Goal: Task Accomplishment & Management: Use online tool/utility

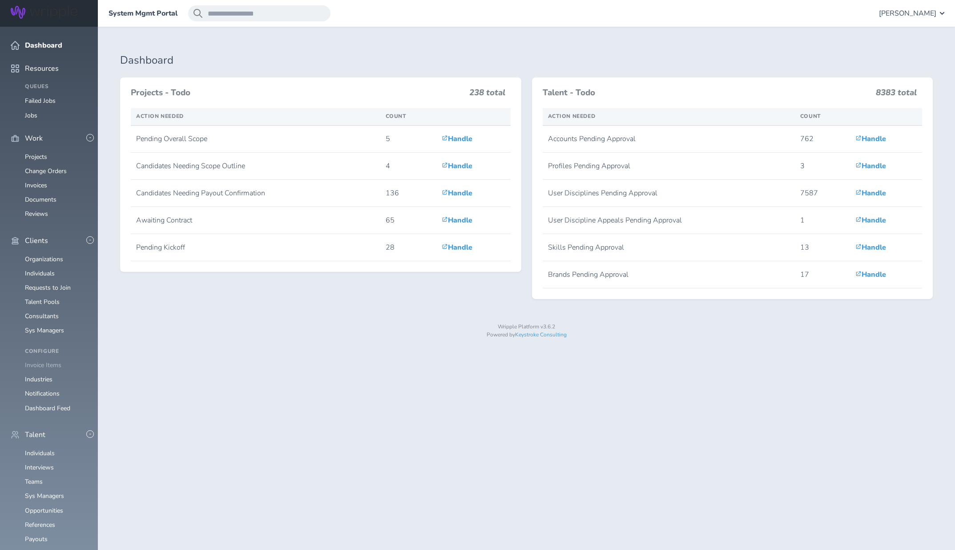
scroll to position [96, 0]
click at [43, 312] on link "Consultants" at bounding box center [42, 316] width 34 height 8
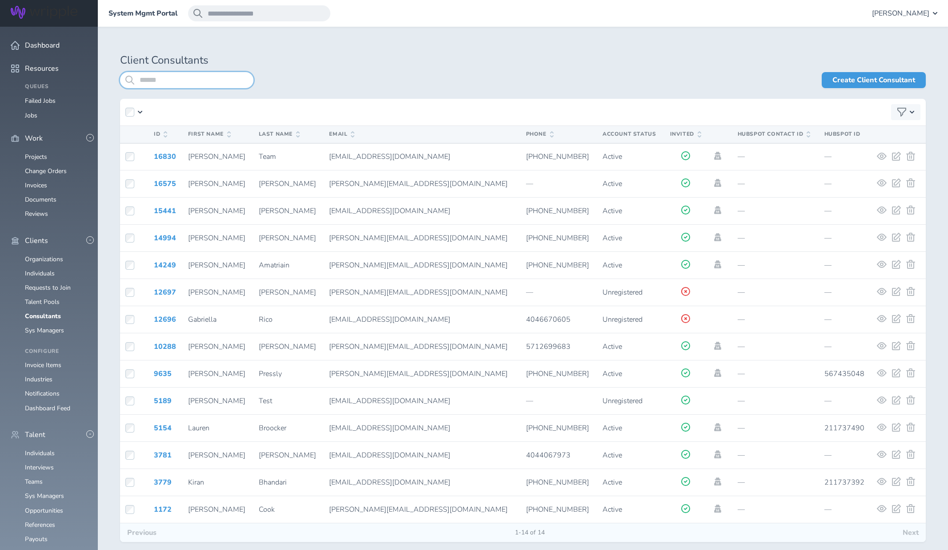
click at [175, 80] on input "search" at bounding box center [186, 80] width 133 height 16
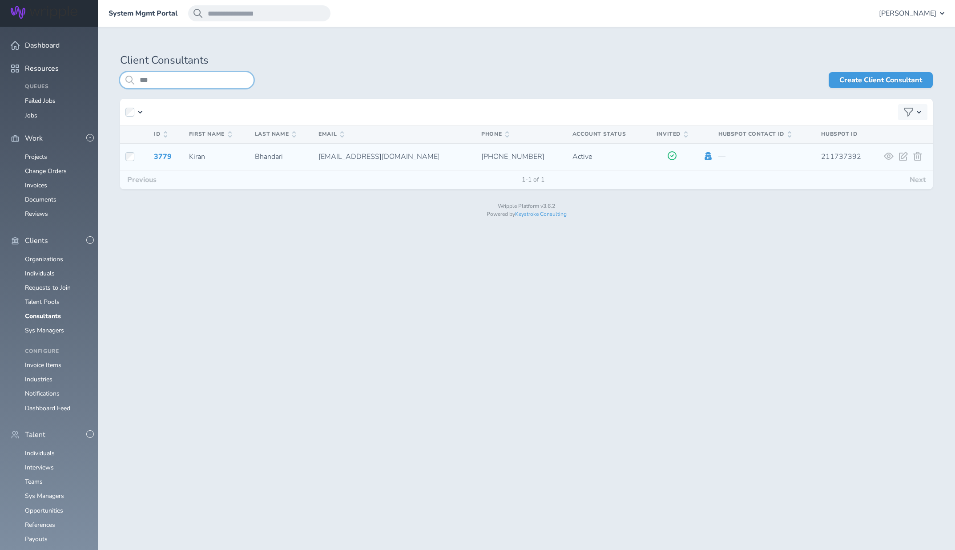
type input "***"
click at [705, 158] on icon at bounding box center [708, 156] width 7 height 8
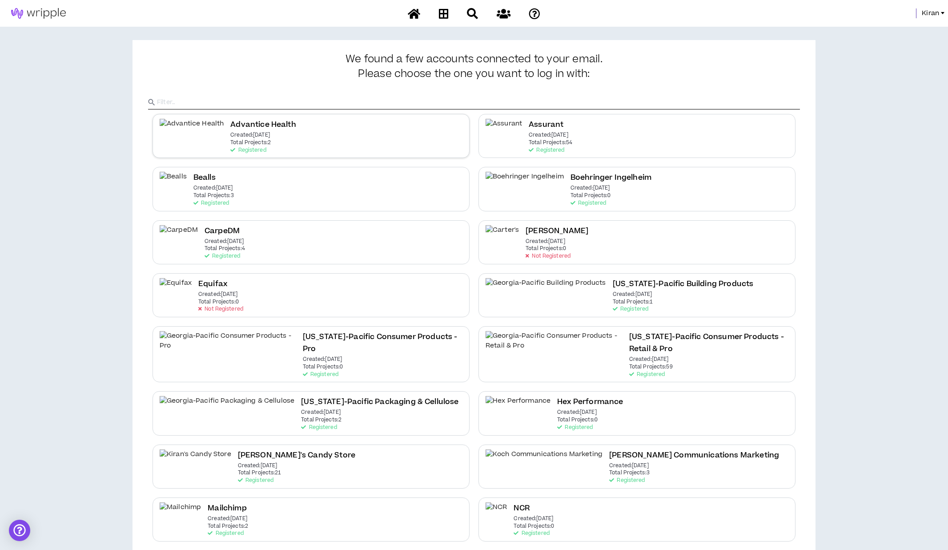
click at [302, 137] on div "Advantice Health Created: [DATE] Total Projects: 2 Registered" at bounding box center [311, 136] width 317 height 44
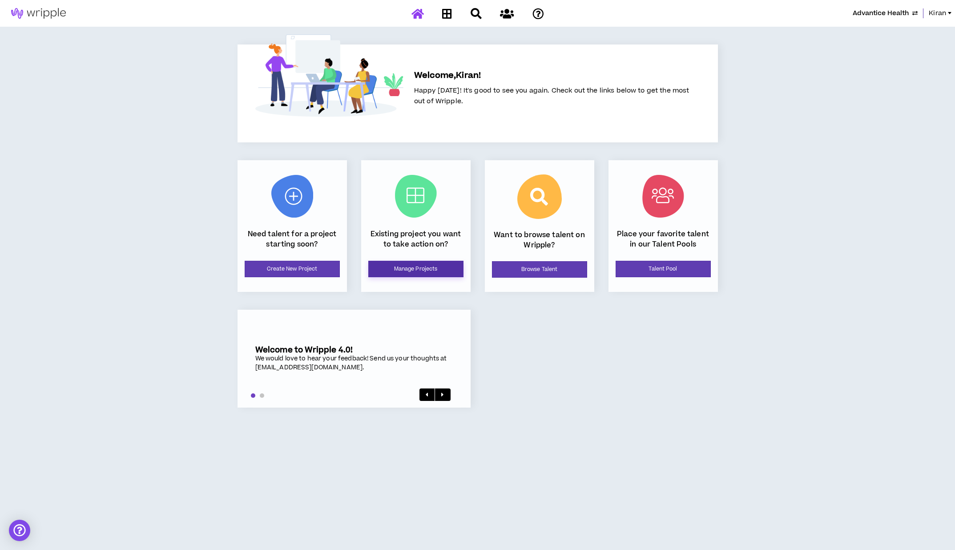
click at [423, 276] on link "Manage Projects" at bounding box center [415, 269] width 95 height 16
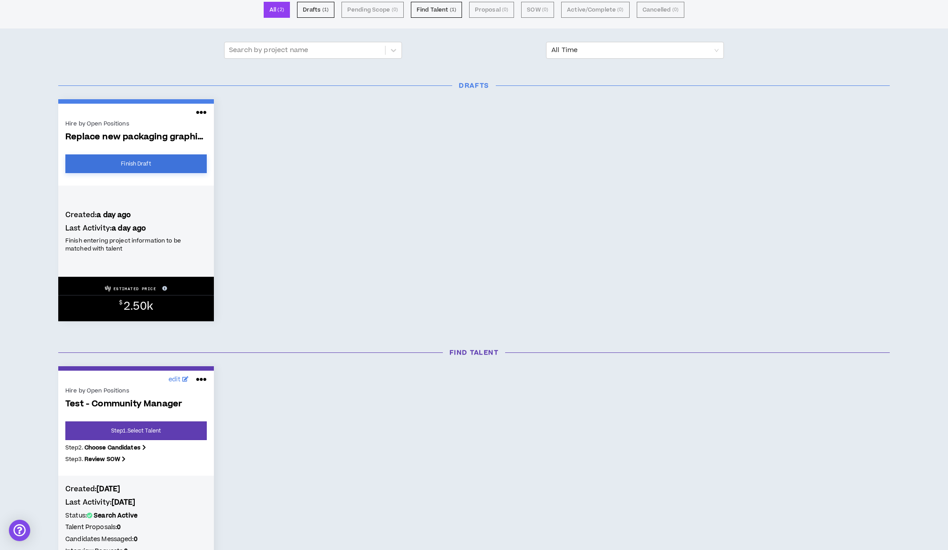
scroll to position [79, 0]
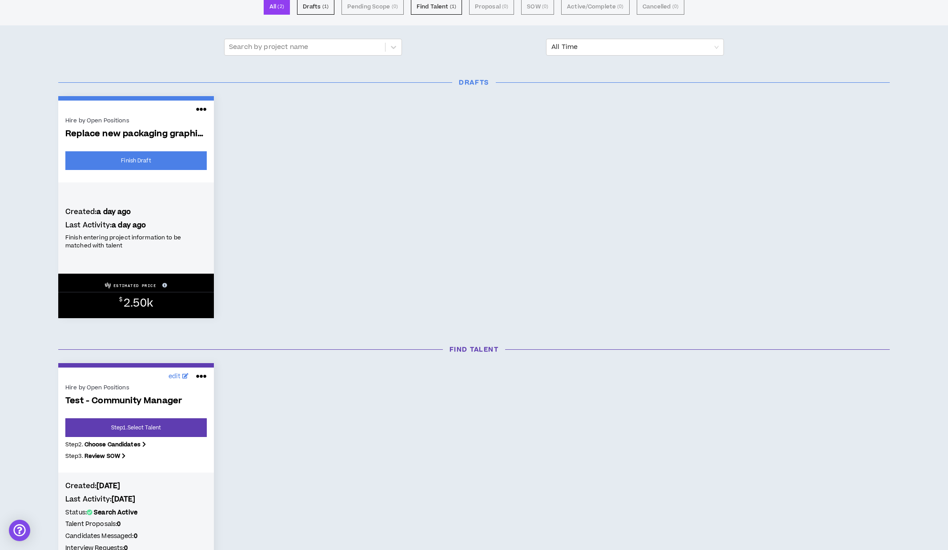
drag, startPoint x: 338, startPoint y: 163, endPoint x: 332, endPoint y: 162, distance: 5.4
click at [338, 163] on div "Hire by Open Positions Replace new packaging graphics in 2 videos and... Finish…" at bounding box center [474, 207] width 845 height 222
click at [137, 161] on link "Finish Draft" at bounding box center [135, 160] width 141 height 19
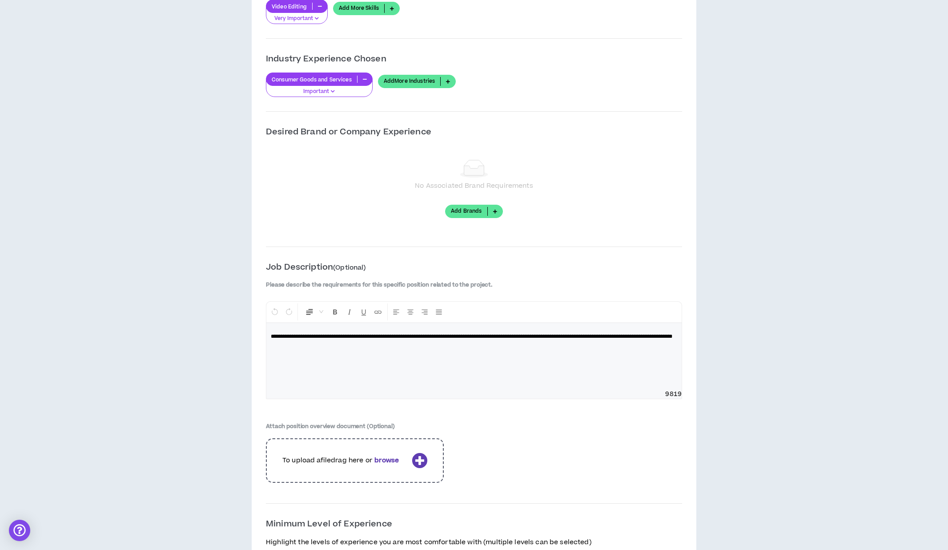
scroll to position [900, 0]
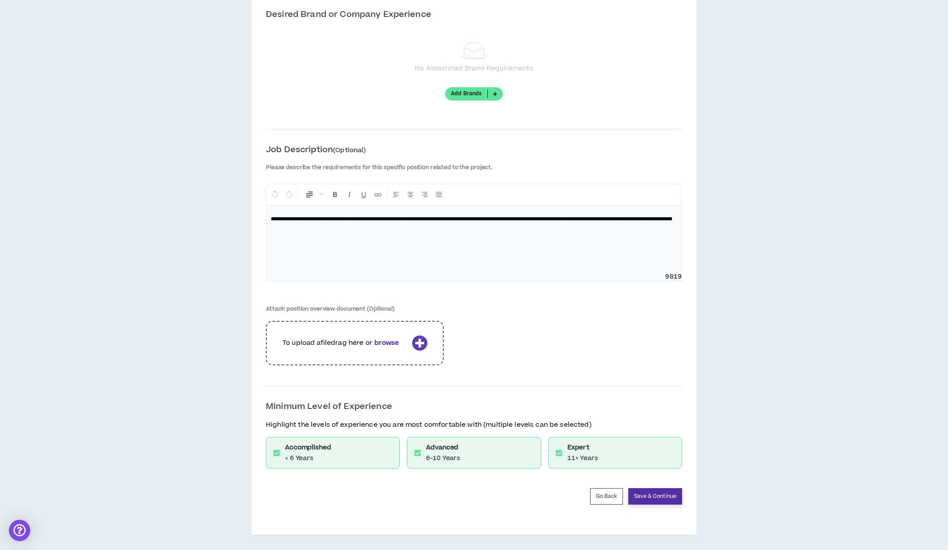
click at [662, 499] on button "Save & Continue" at bounding box center [655, 496] width 54 height 16
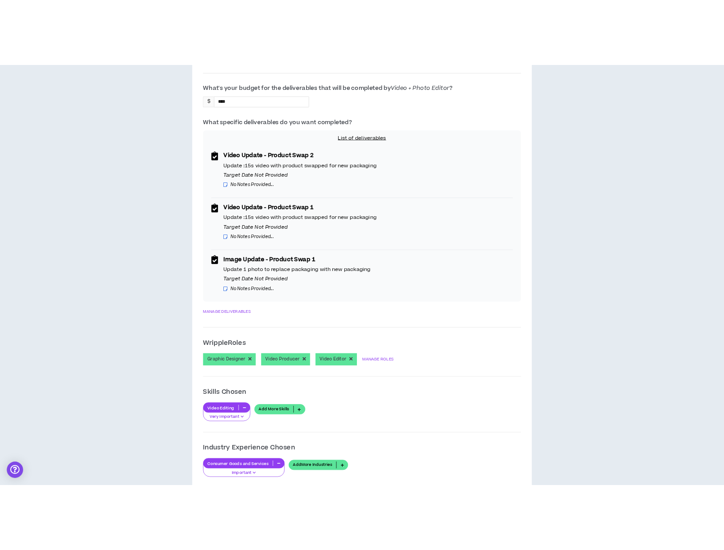
scroll to position [341, 0]
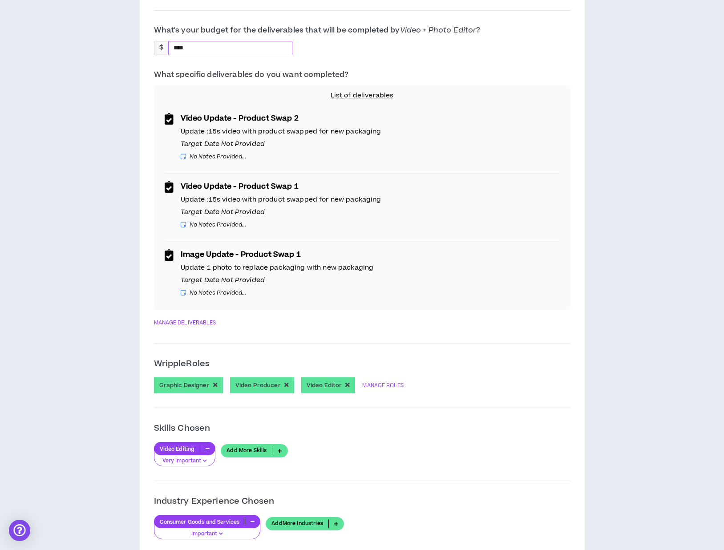
click at [205, 45] on input "****" at bounding box center [190, 47] width 43 height 13
type input "****"
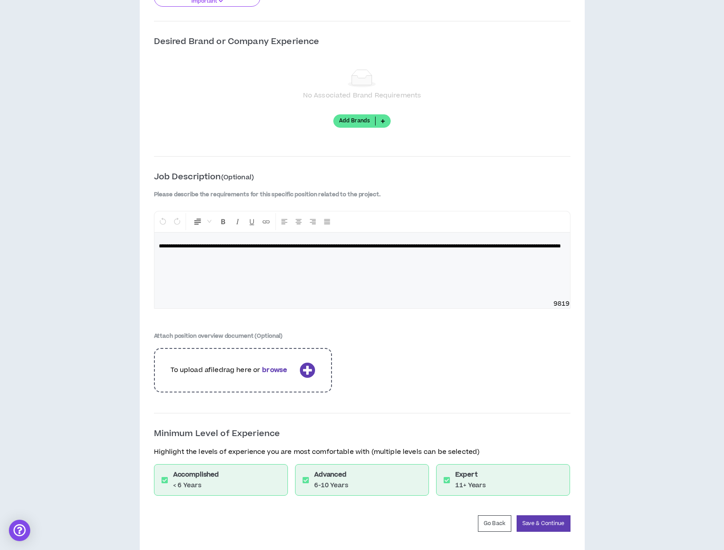
scroll to position [900, 0]
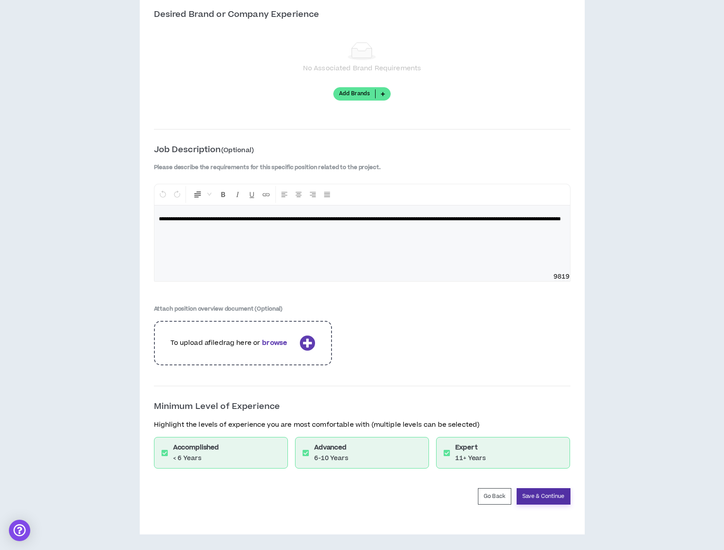
click at [561, 499] on button "Save & Continue" at bounding box center [543, 496] width 54 height 16
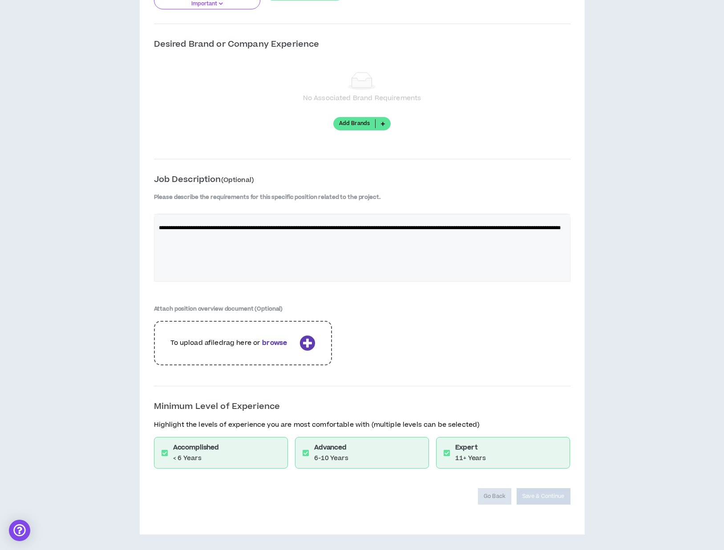
scroll to position [870, 0]
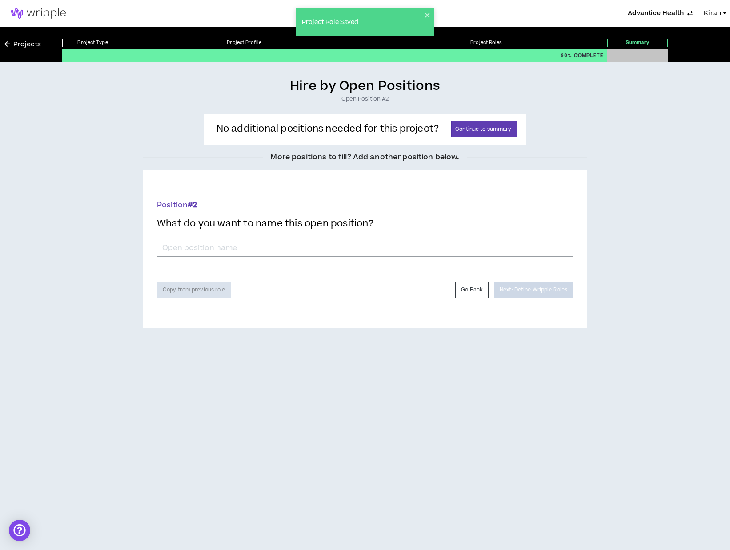
click at [713, 15] on span "Kiran" at bounding box center [712, 13] width 17 height 10
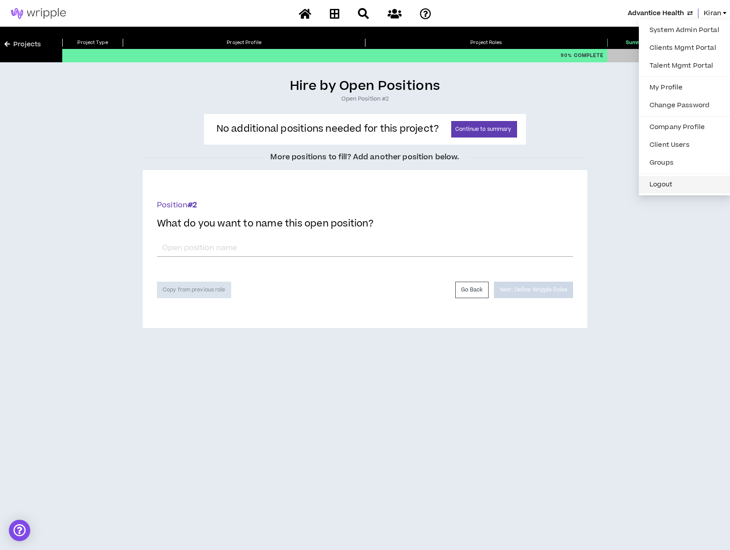
click at [667, 186] on button "Logout" at bounding box center [685, 184] width 81 height 13
